Goal: Task Accomplishment & Management: Manage account settings

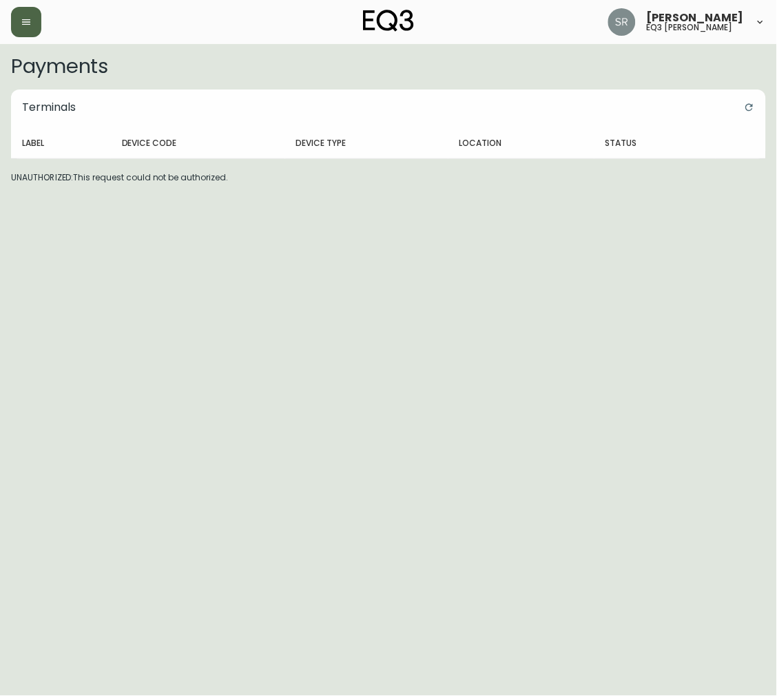
click at [33, 34] on button "button" at bounding box center [26, 22] width 30 height 30
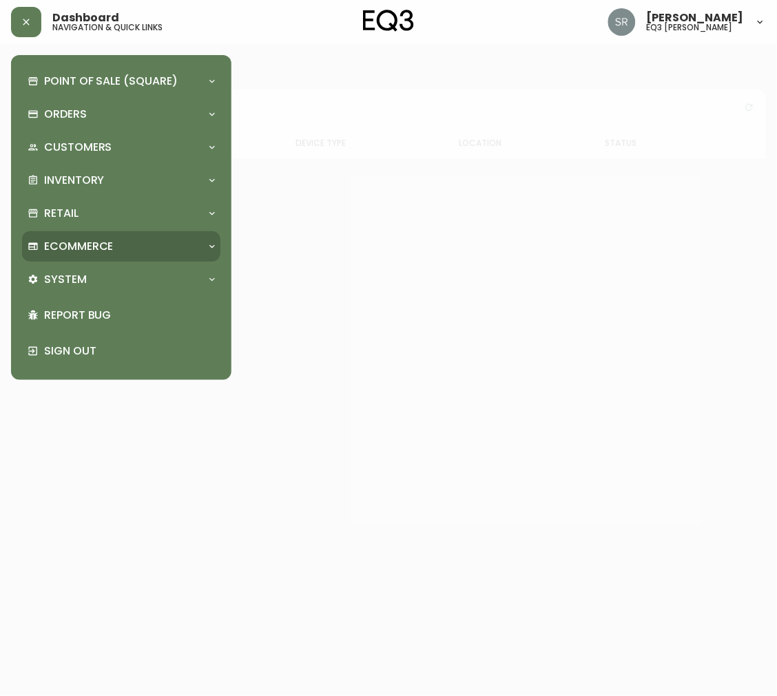
click at [169, 237] on div "Ecommerce" at bounding box center [121, 246] width 198 height 30
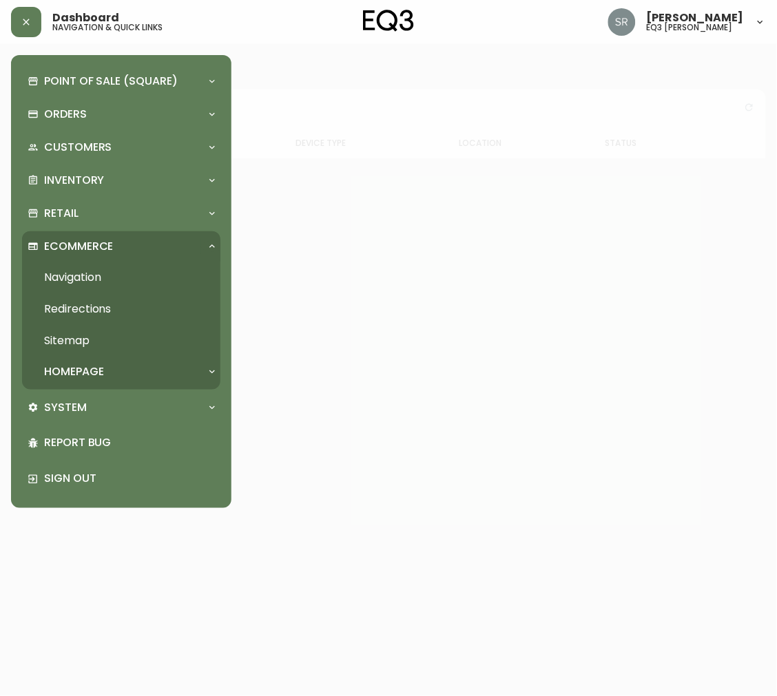
click at [169, 245] on div "Ecommerce" at bounding box center [114, 246] width 173 height 15
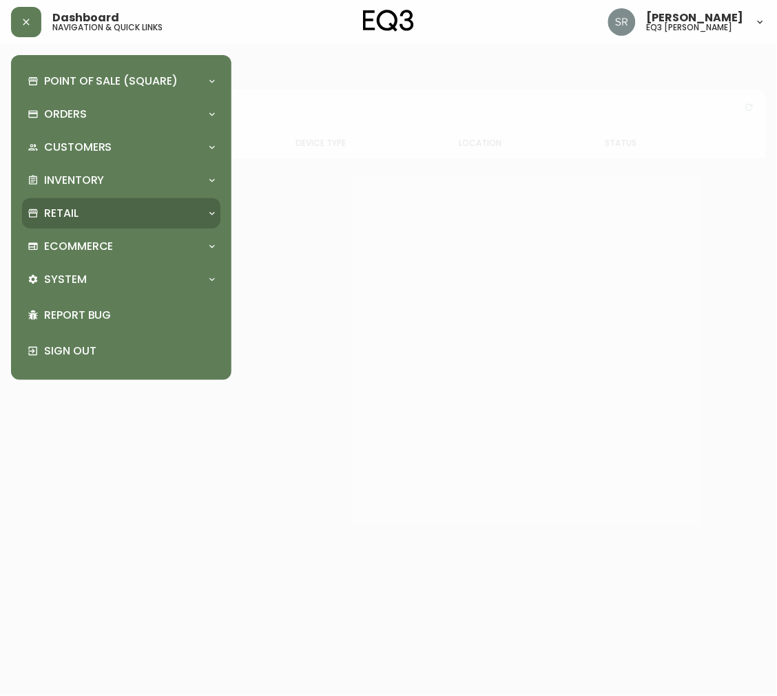
click at [181, 207] on div "Retail" at bounding box center [114, 213] width 173 height 15
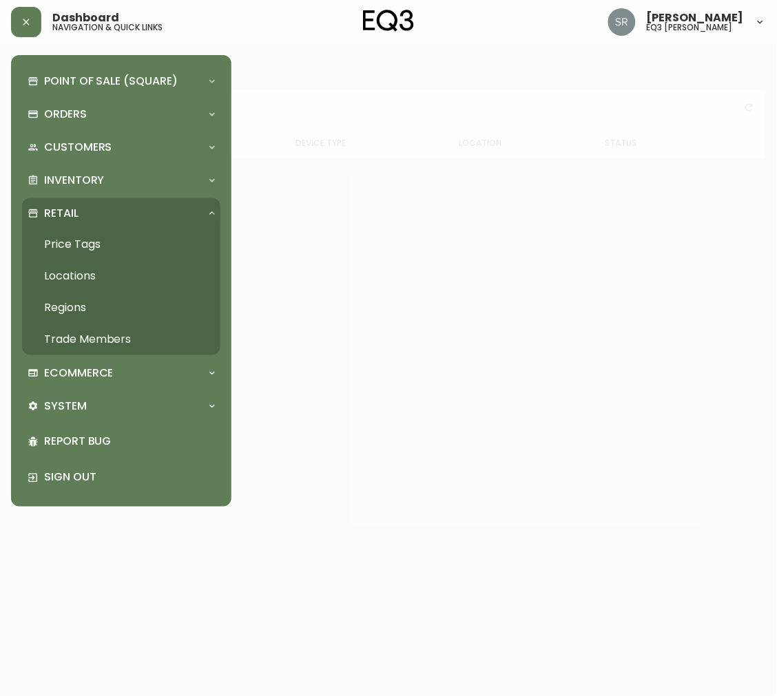
click at [131, 339] on link "Trade Members" at bounding box center [121, 340] width 198 height 32
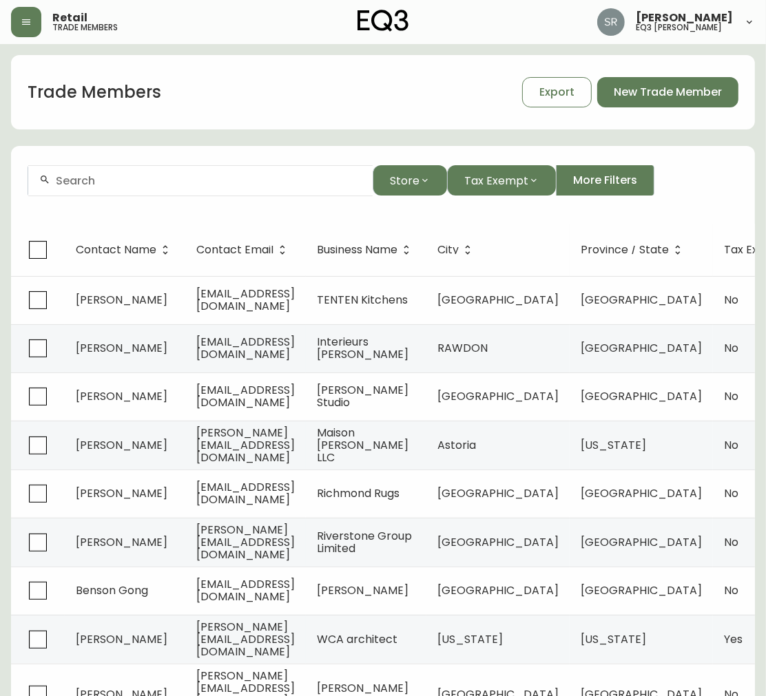
click at [151, 182] on input "text" at bounding box center [209, 180] width 306 height 13
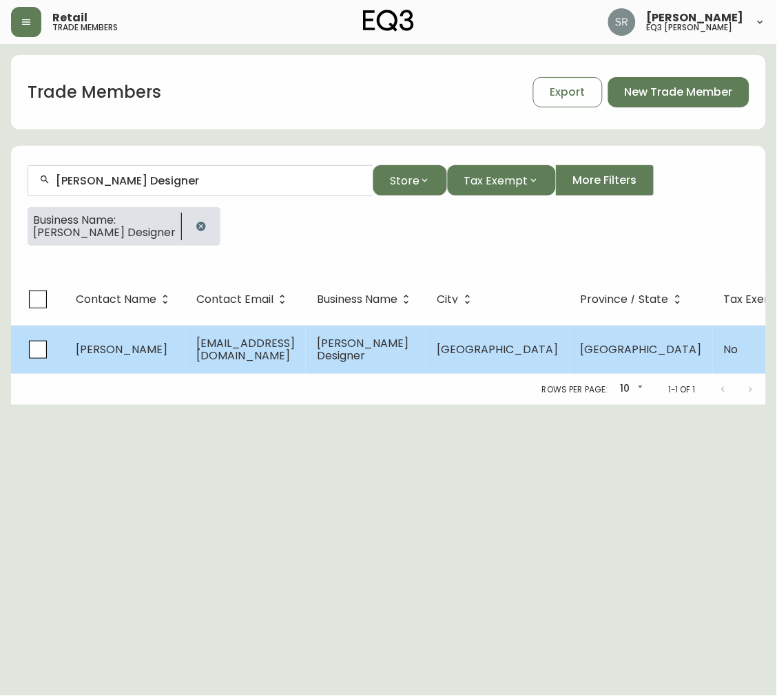
type input "[PERSON_NAME] Designer"
click at [279, 339] on td "[EMAIL_ADDRESS][DOMAIN_NAME]" at bounding box center [245, 350] width 120 height 48
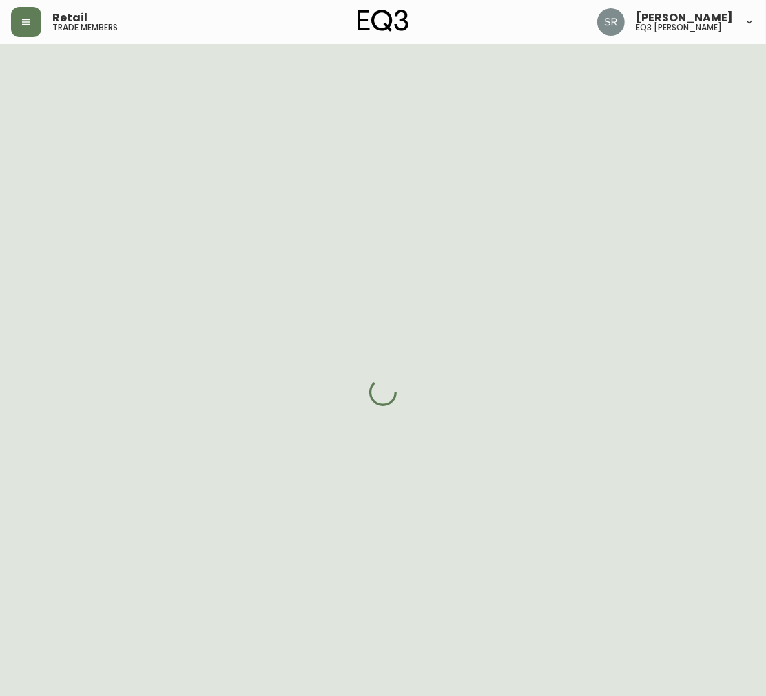
select select "QC"
select select "CA"
select select "CA_FR"
select select "Other"
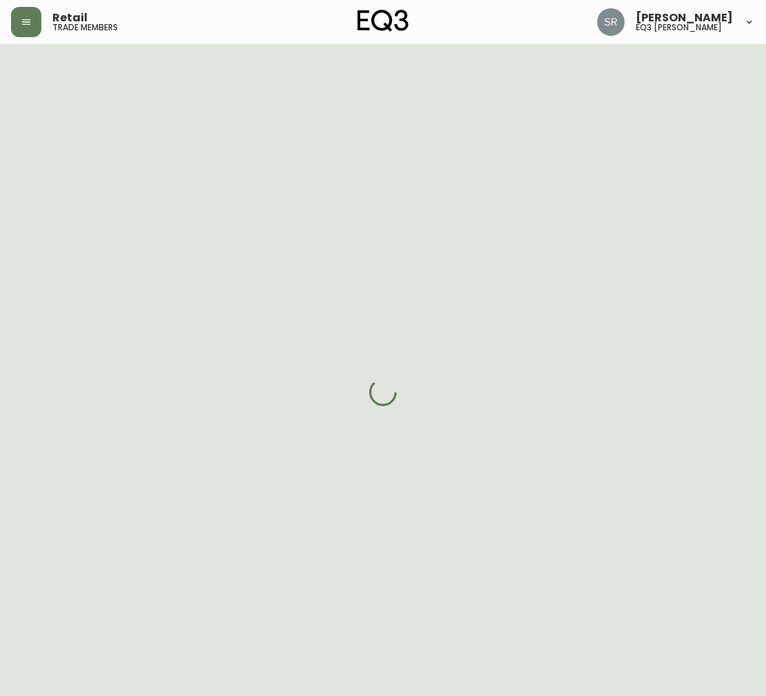
select select "cjw10z96t00cw6gs04aeyfqxf"
select select "false"
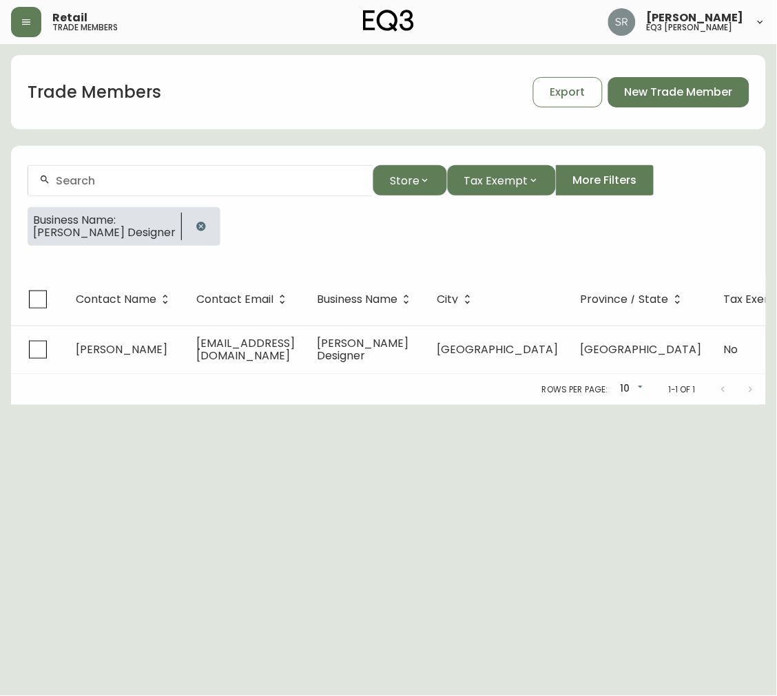
click at [207, 154] on form "Store Tax Exempt More Filters Business Name: [PERSON_NAME] Designer" at bounding box center [388, 211] width 754 height 125
click at [207, 221] on icon "button" at bounding box center [201, 226] width 11 height 11
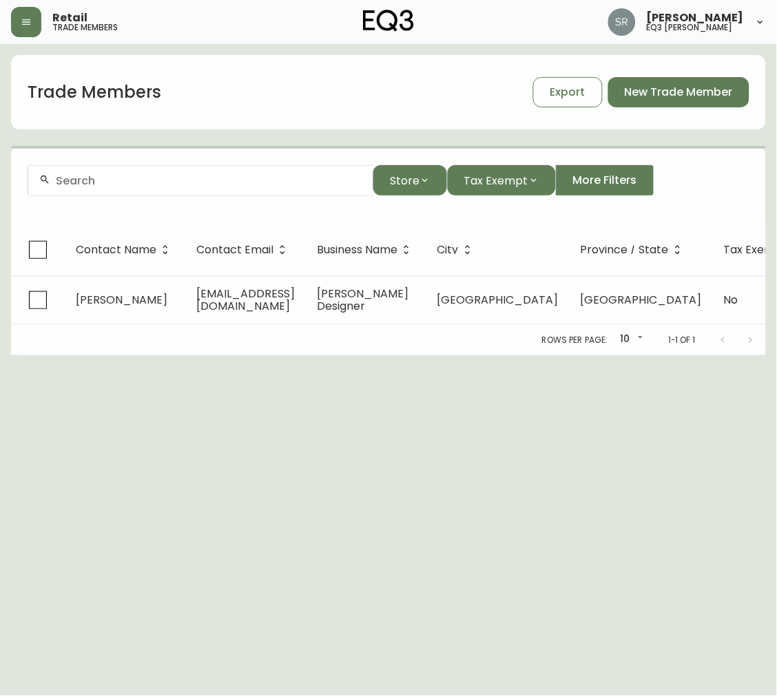
click at [235, 190] on div at bounding box center [200, 180] width 344 height 31
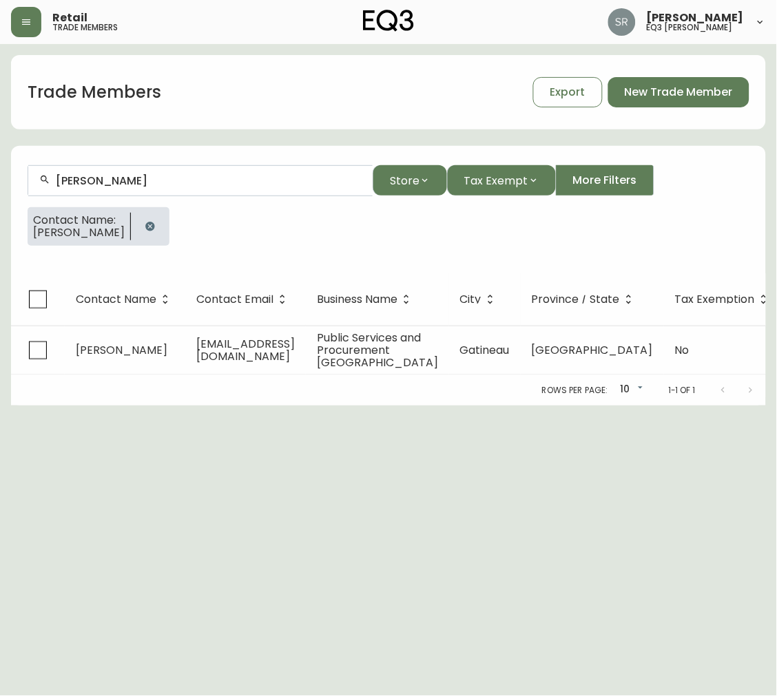
type input "[PERSON_NAME]"
click at [155, 226] on icon "button" at bounding box center [150, 226] width 11 height 11
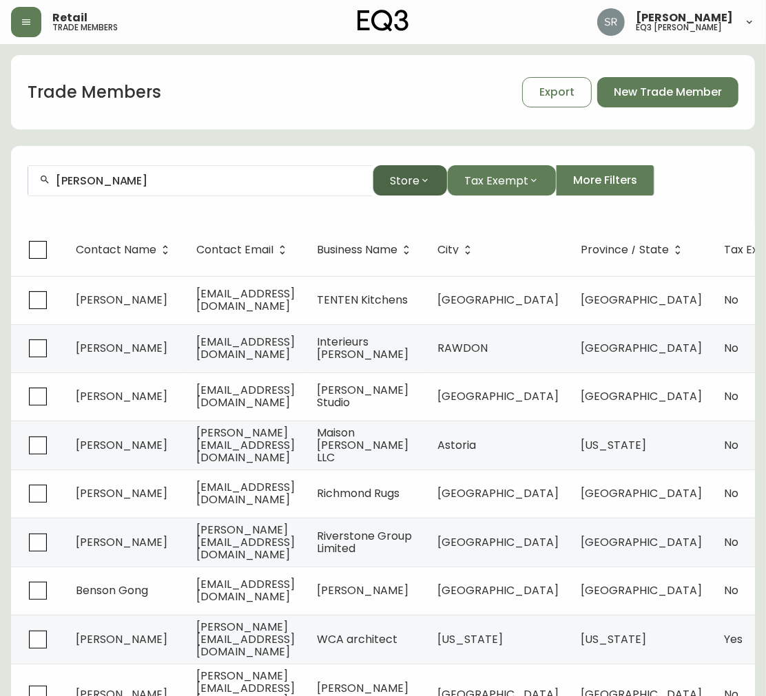
click at [396, 180] on span "Store" at bounding box center [405, 180] width 30 height 17
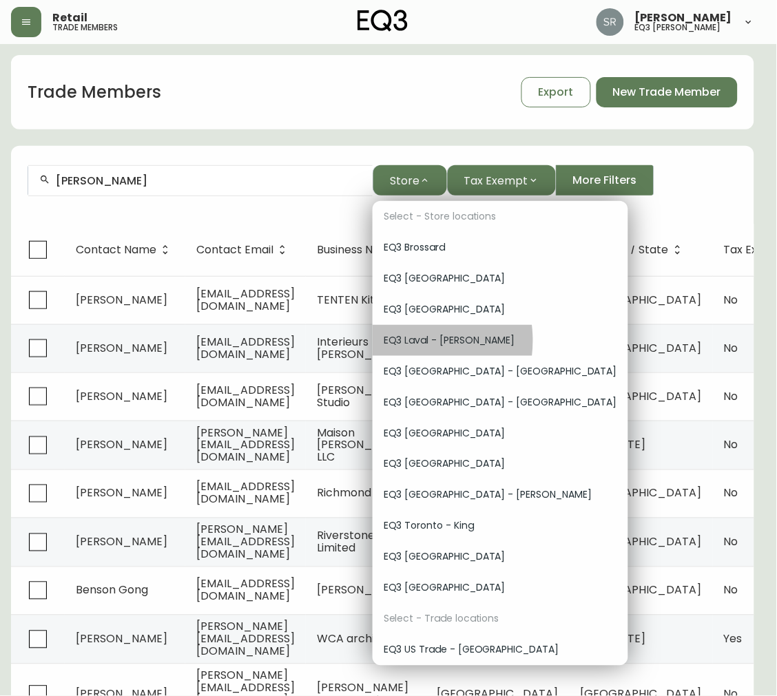
click at [404, 341] on span "EQ3 Laval - [PERSON_NAME]" at bounding box center [499, 340] width 233 height 14
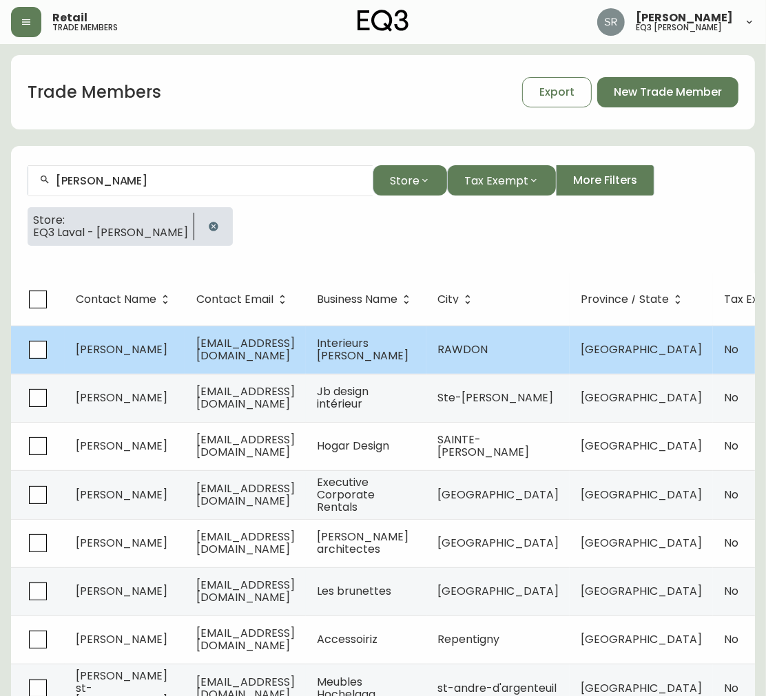
click at [119, 341] on span "[PERSON_NAME]" at bounding box center [122, 349] width 92 height 16
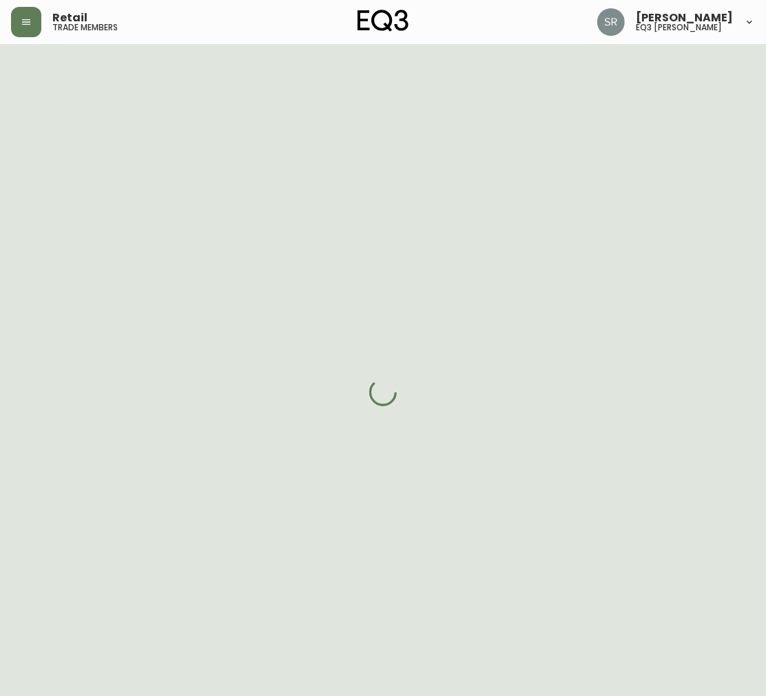
select select "QC"
select select "CA"
select select "CA_FR"
select select "Outreach from a Trade Rep"
select select "Interior Designer"
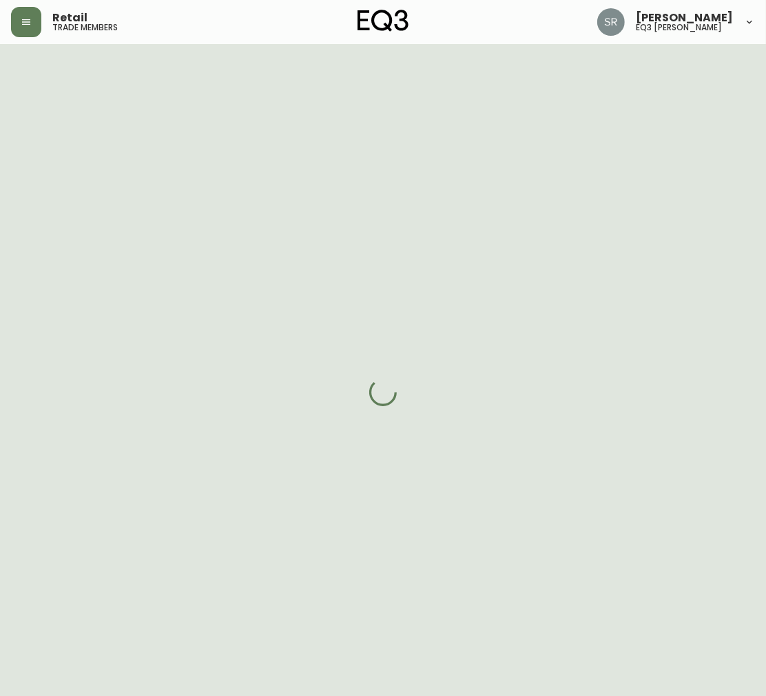
select select "cjw10z96v00hn6gs03cm74g2s"
select select "false"
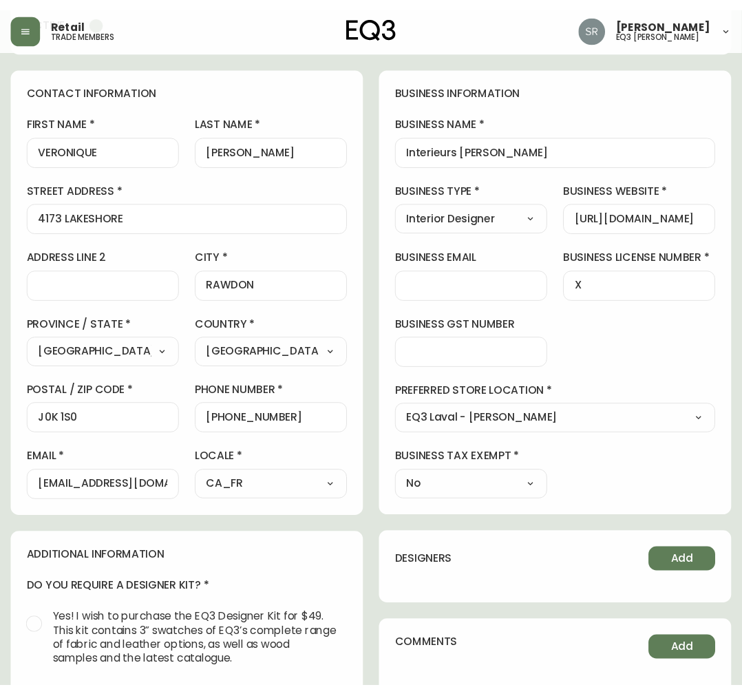
scroll to position [153, 0]
